Goal: Navigation & Orientation: Find specific page/section

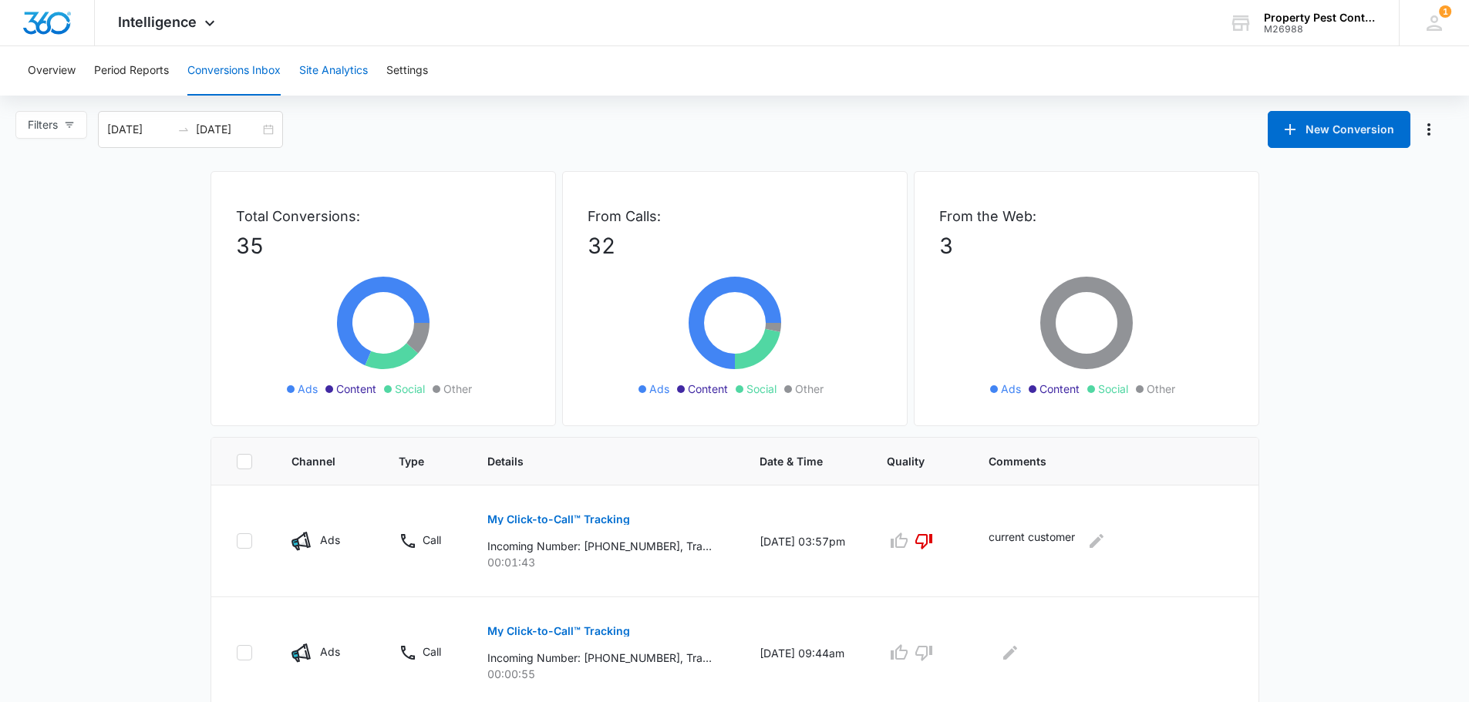
click at [335, 69] on button "Site Analytics" at bounding box center [333, 70] width 69 height 49
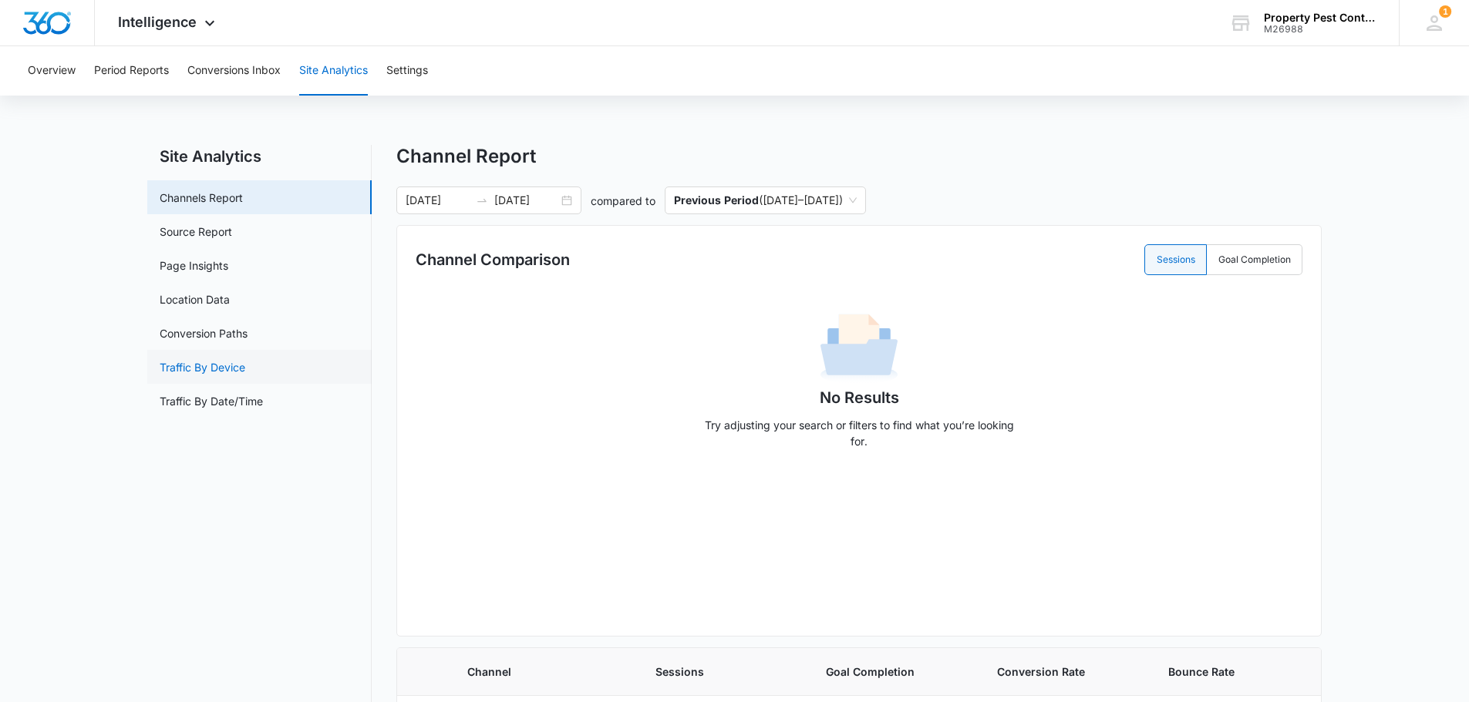
click at [245, 373] on link "Traffic By Device" at bounding box center [203, 367] width 86 height 16
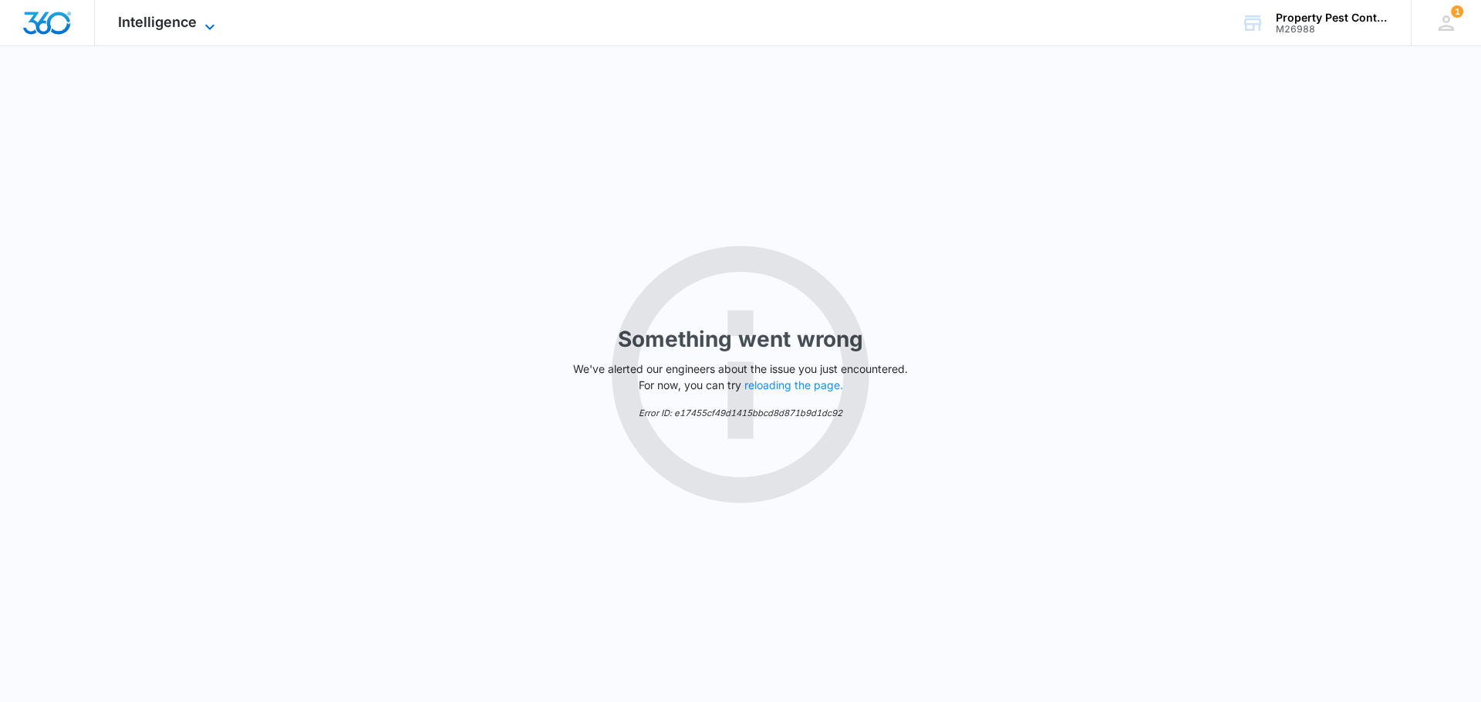
click at [163, 29] on span "Intelligence" at bounding box center [157, 22] width 79 height 16
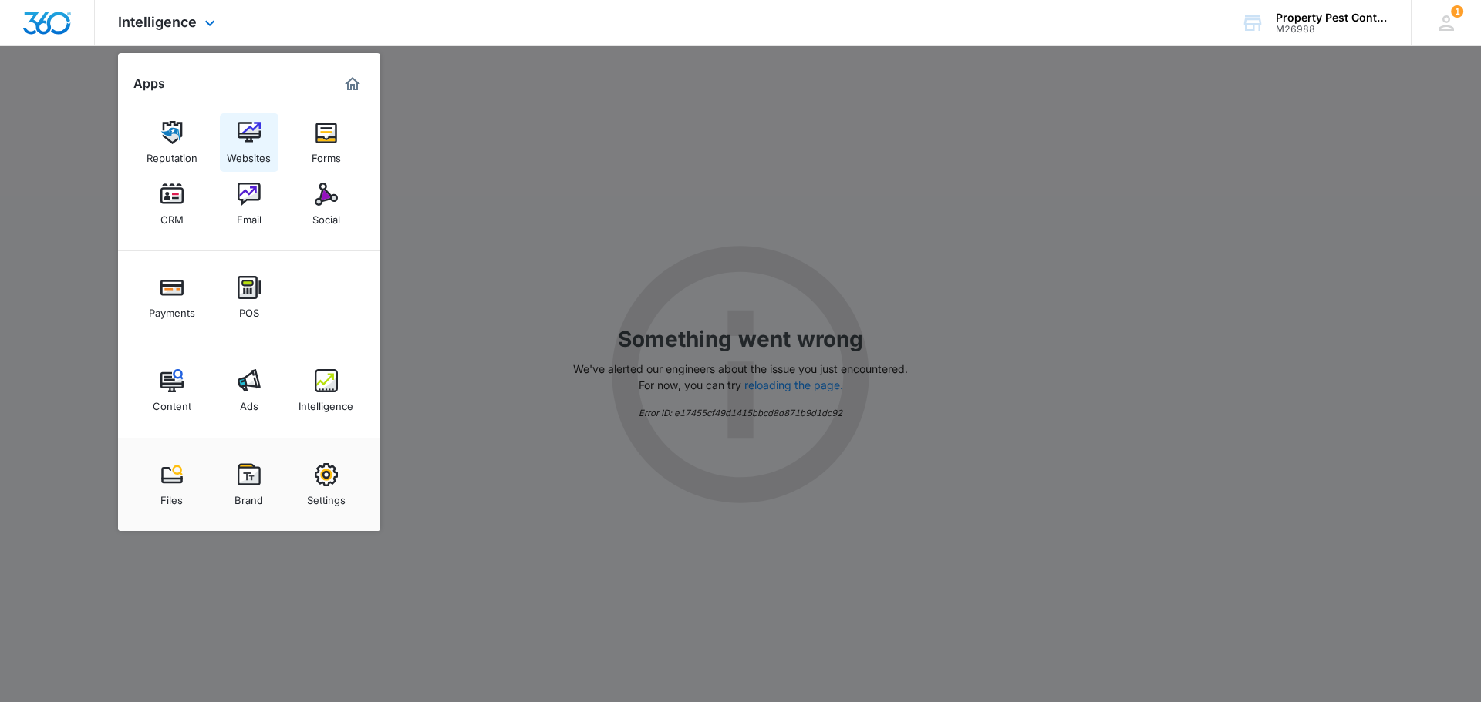
click at [252, 140] on img at bounding box center [248, 132] width 23 height 23
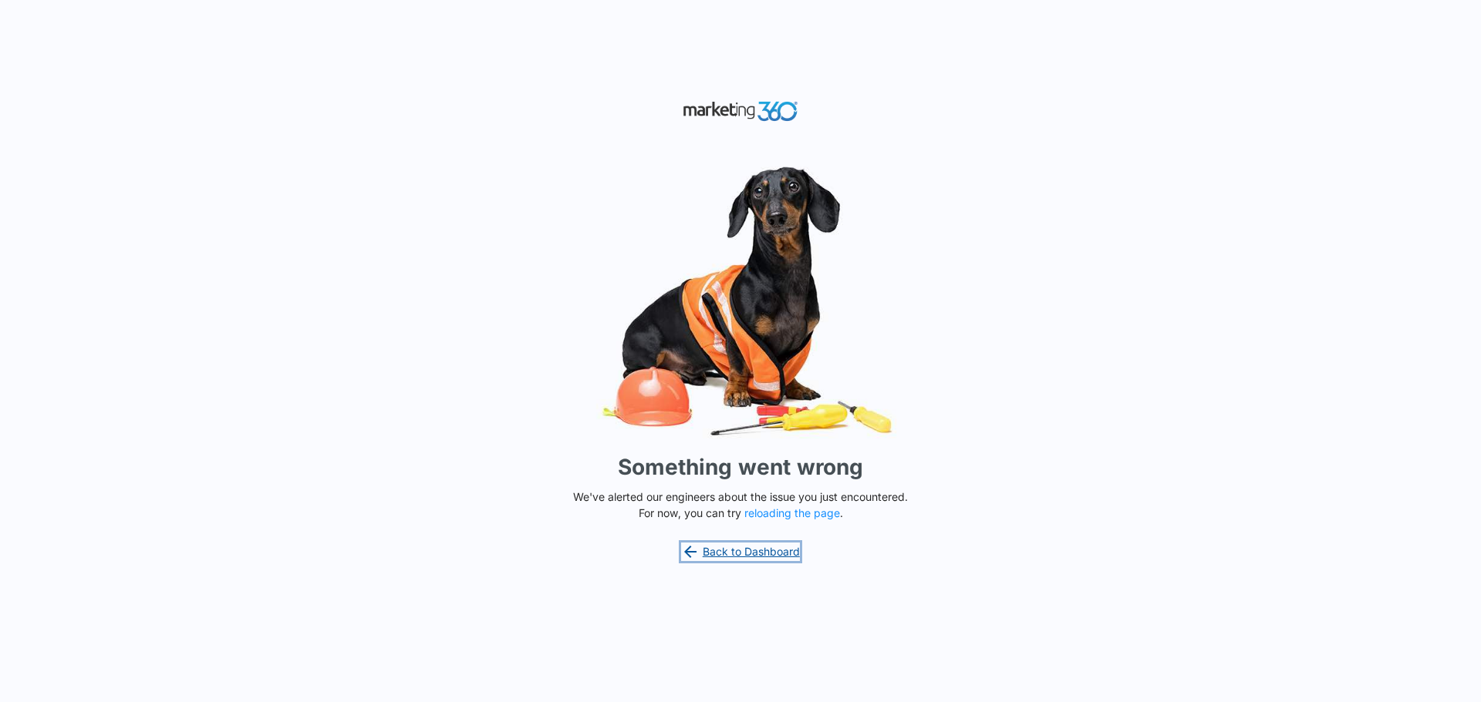
click at [756, 551] on link "Back to Dashboard" at bounding box center [740, 552] width 119 height 19
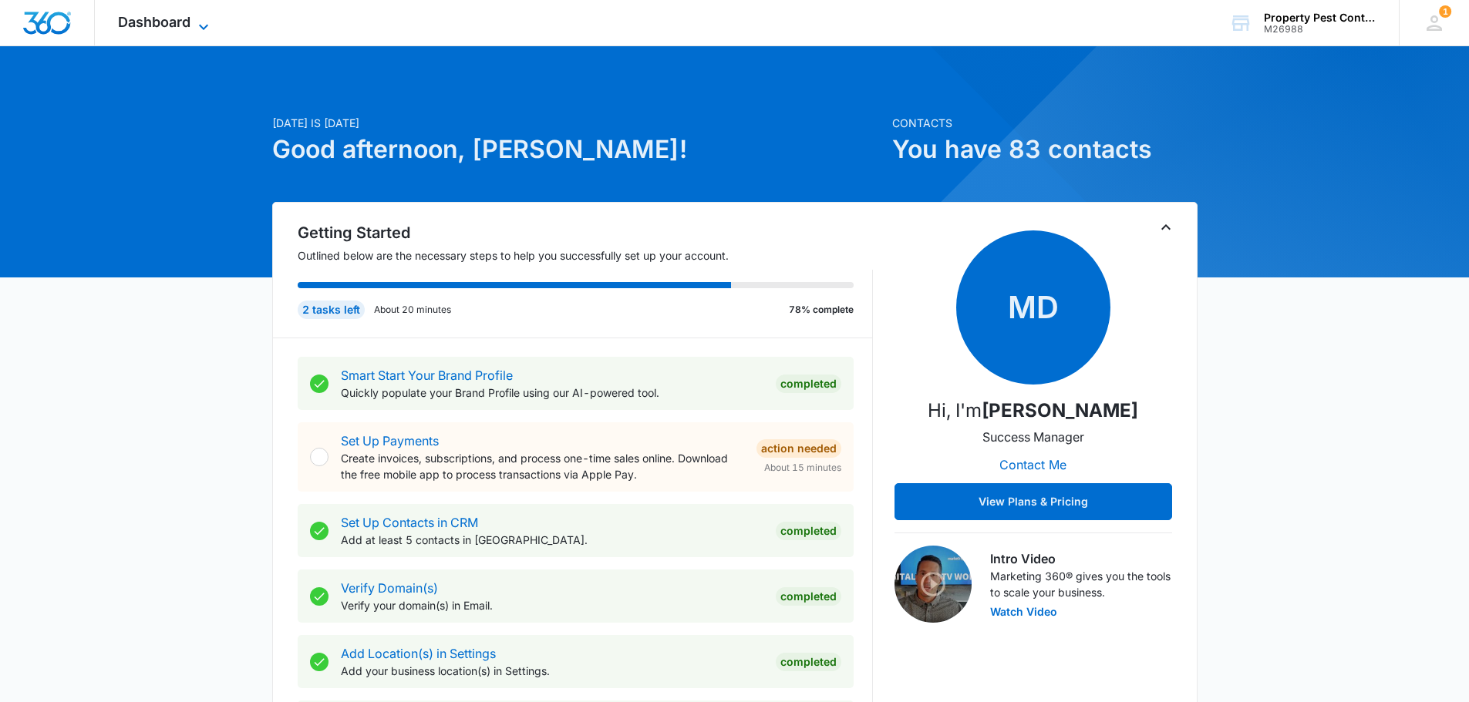
click at [177, 22] on span "Dashboard" at bounding box center [154, 22] width 72 height 16
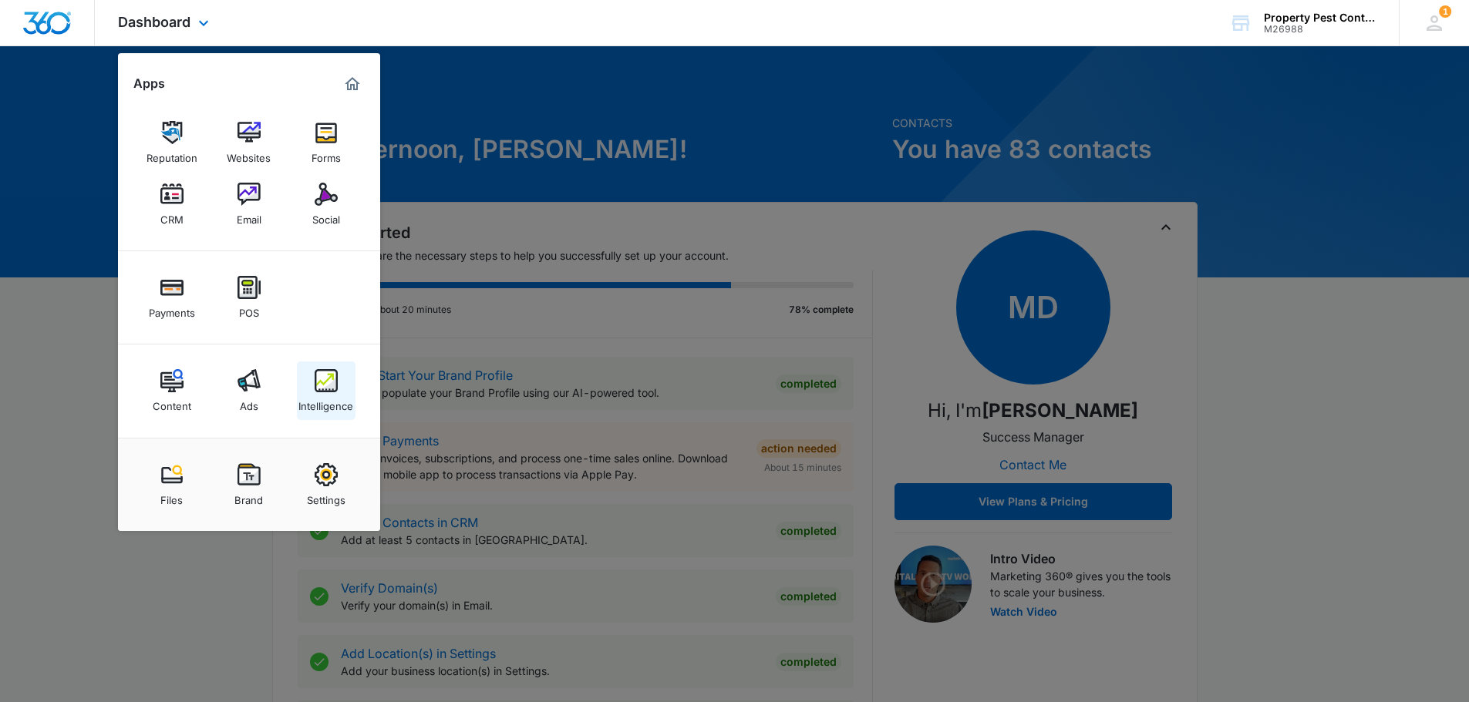
click at [327, 387] on img at bounding box center [326, 380] width 23 height 23
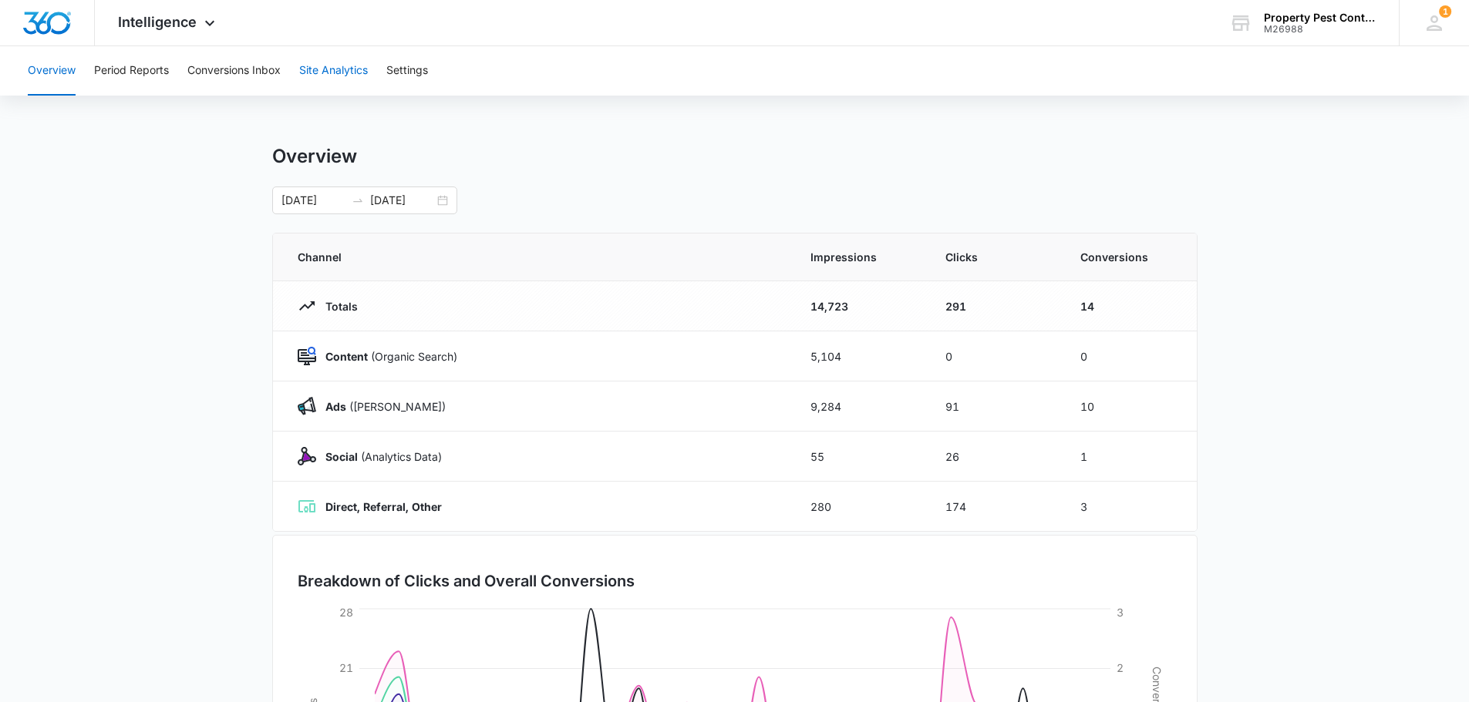
click at [328, 66] on button "Site Analytics" at bounding box center [333, 70] width 69 height 49
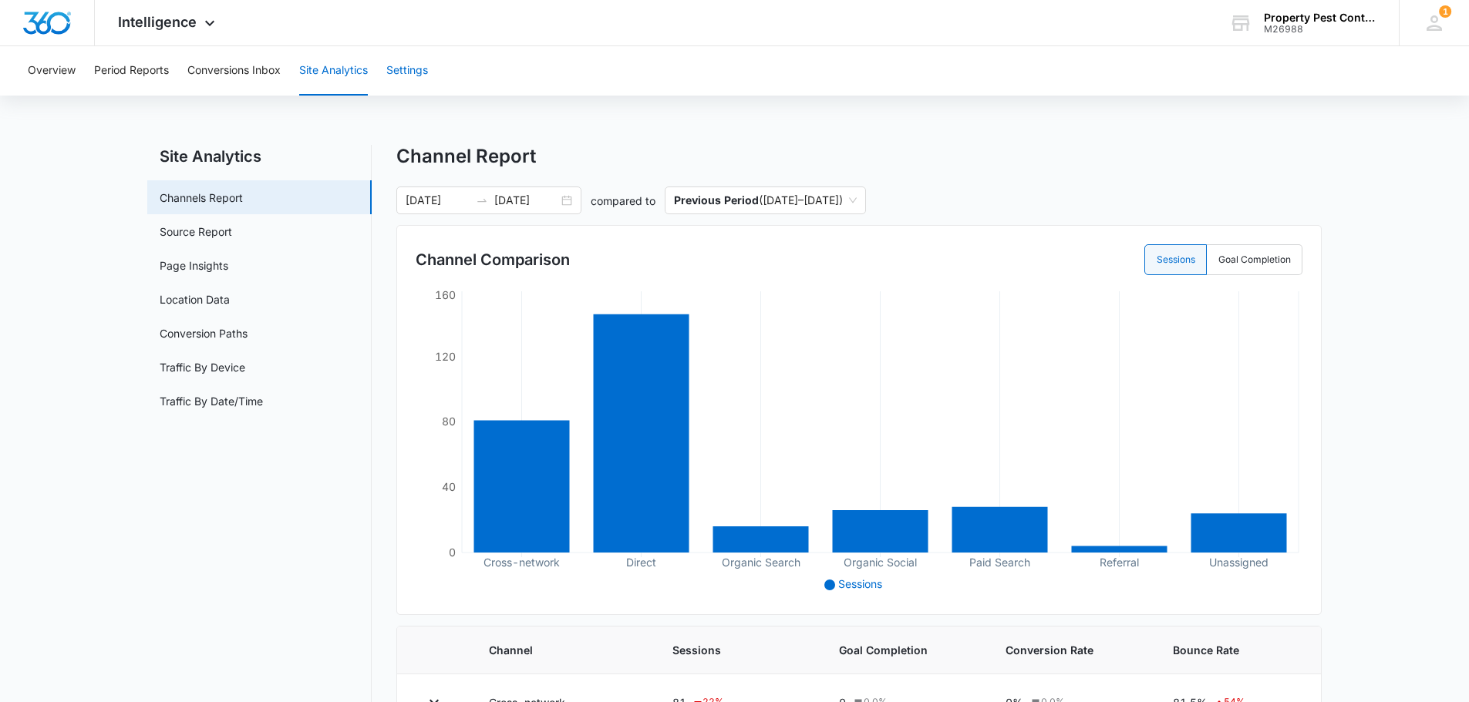
click at [419, 76] on button "Settings" at bounding box center [407, 70] width 42 height 49
